Goal: Find specific page/section: Find specific page/section

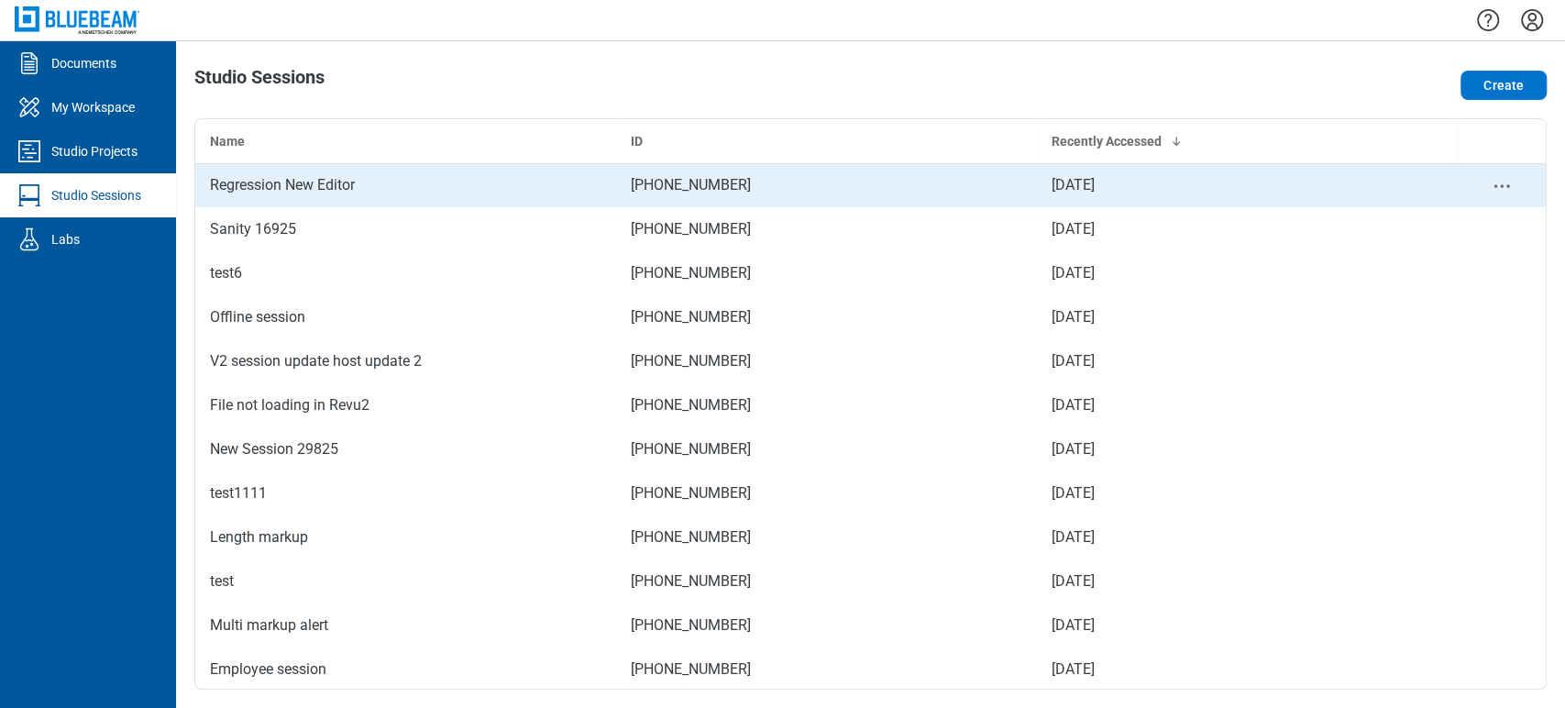
click at [841, 188] on td "[PHONE_NUMBER]" at bounding box center [826, 185] width 421 height 44
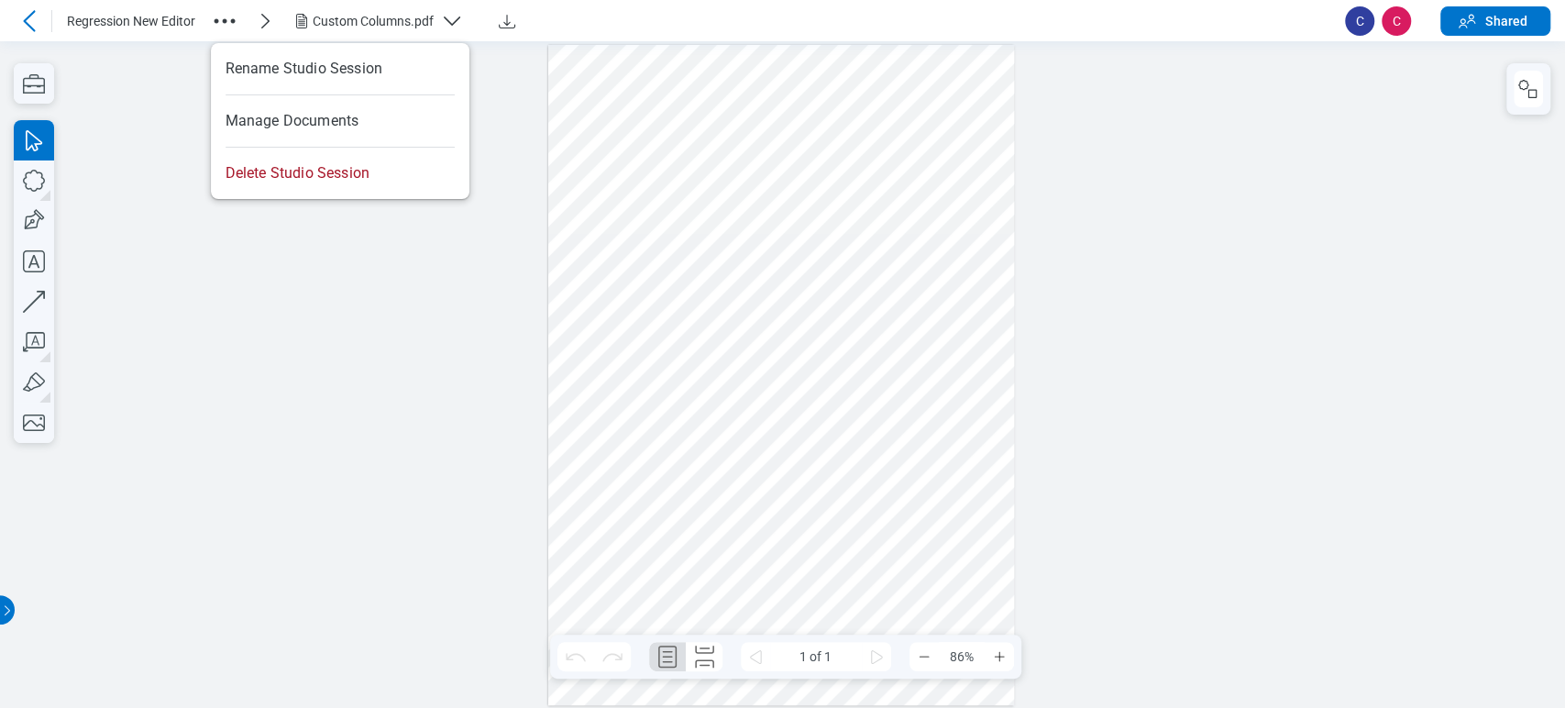
click at [225, 21] on circle "button" at bounding box center [225, 20] width 5 height 5
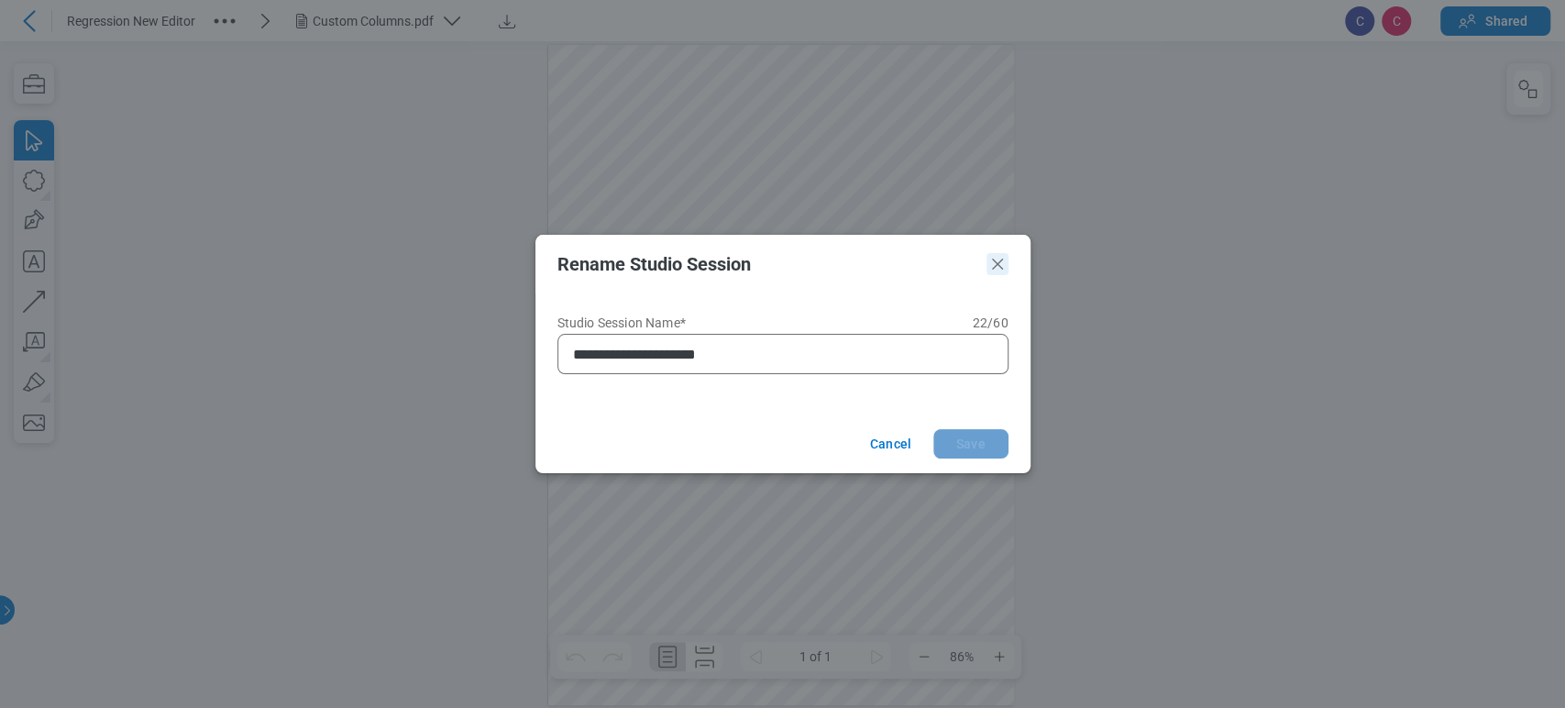
click at [994, 266] on icon "Close" at bounding box center [997, 264] width 11 height 11
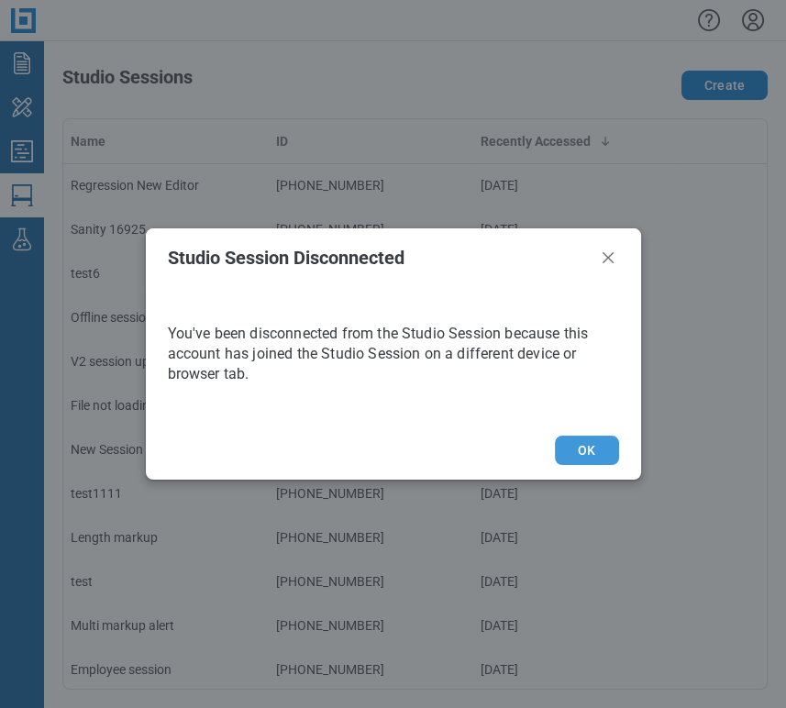
click at [595, 449] on button "OK" at bounding box center [586, 450] width 63 height 29
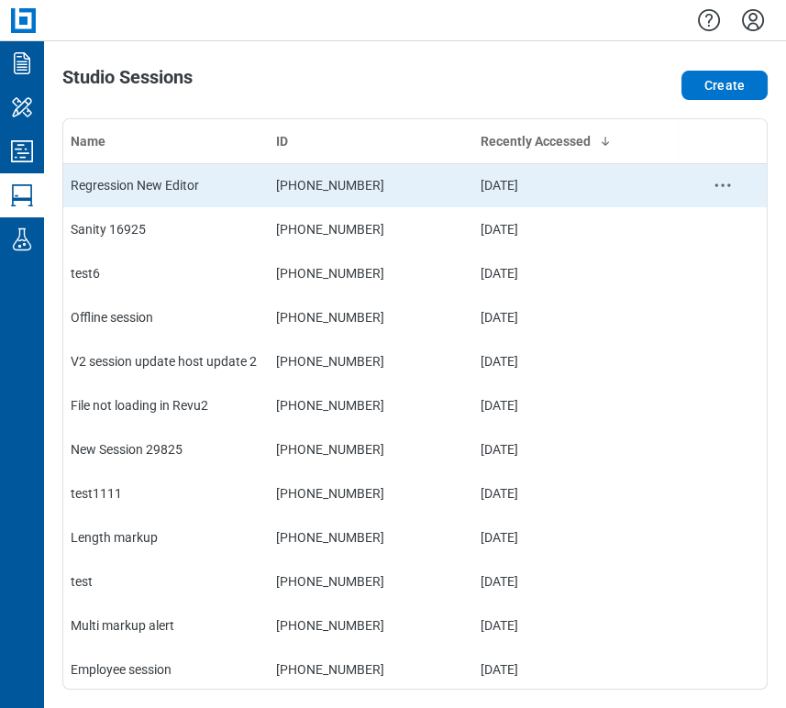
click at [389, 172] on td "[PHONE_NUMBER]" at bounding box center [371, 185] width 205 height 44
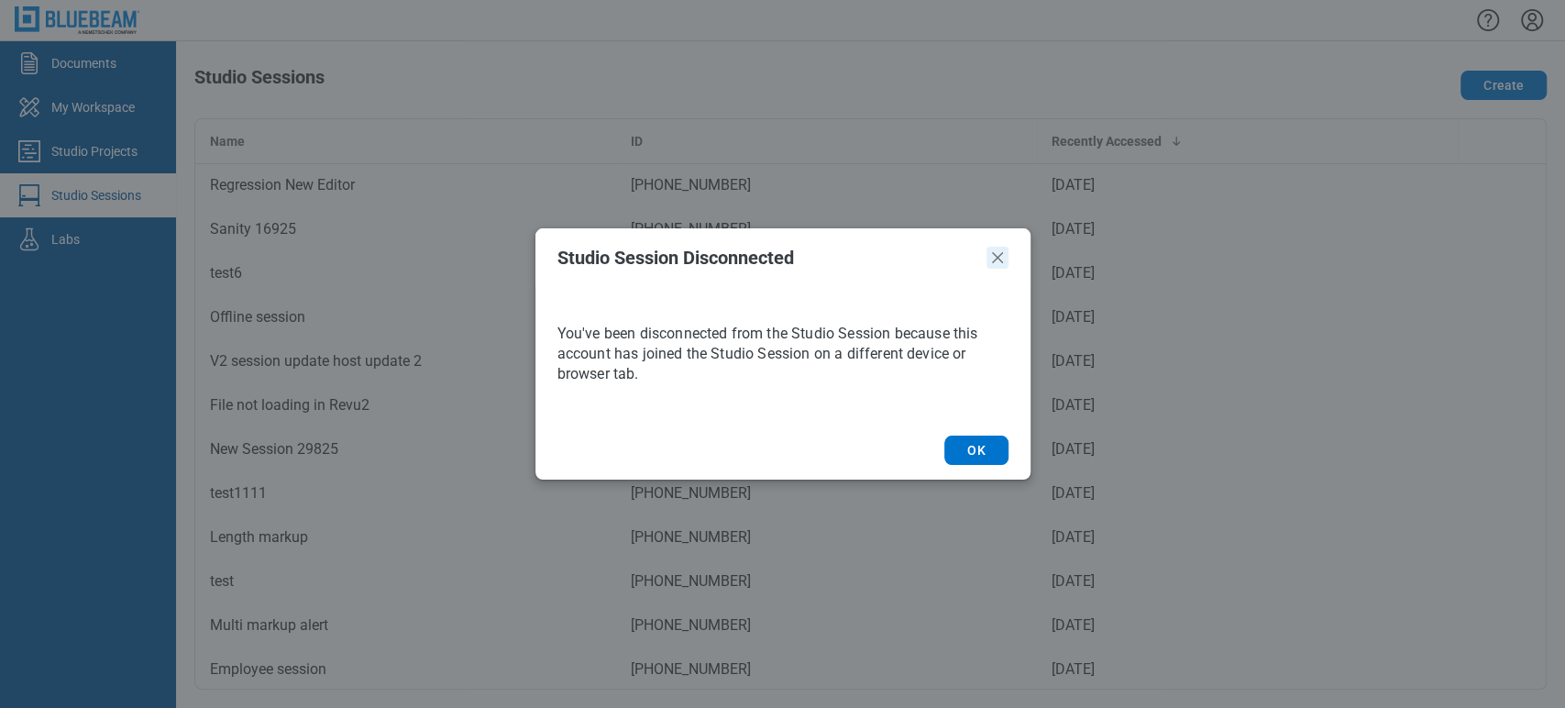
click at [993, 260] on icon "Close" at bounding box center [997, 257] width 11 height 11
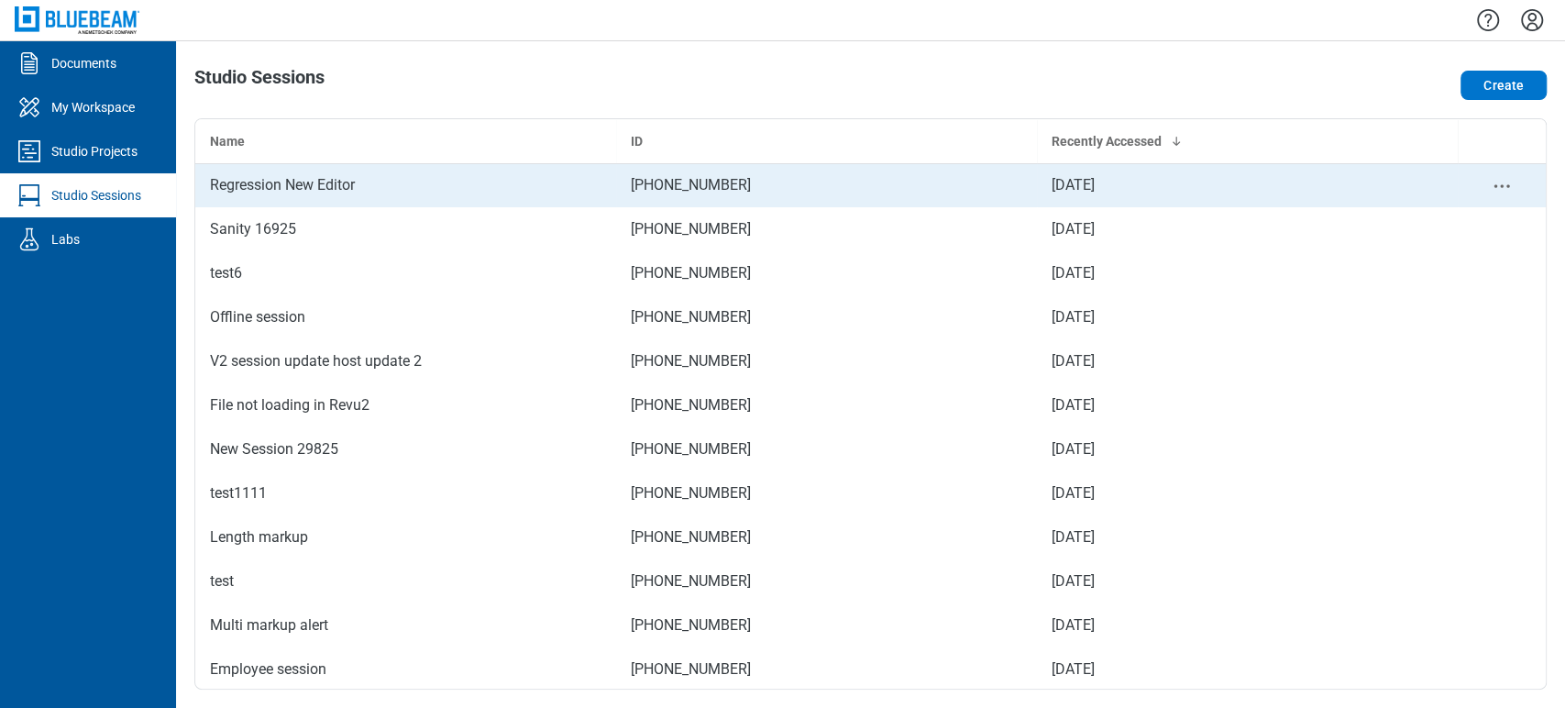
click at [1151, 165] on td "[DATE]" at bounding box center [1247, 185] width 421 height 44
